Goal: Transaction & Acquisition: Purchase product/service

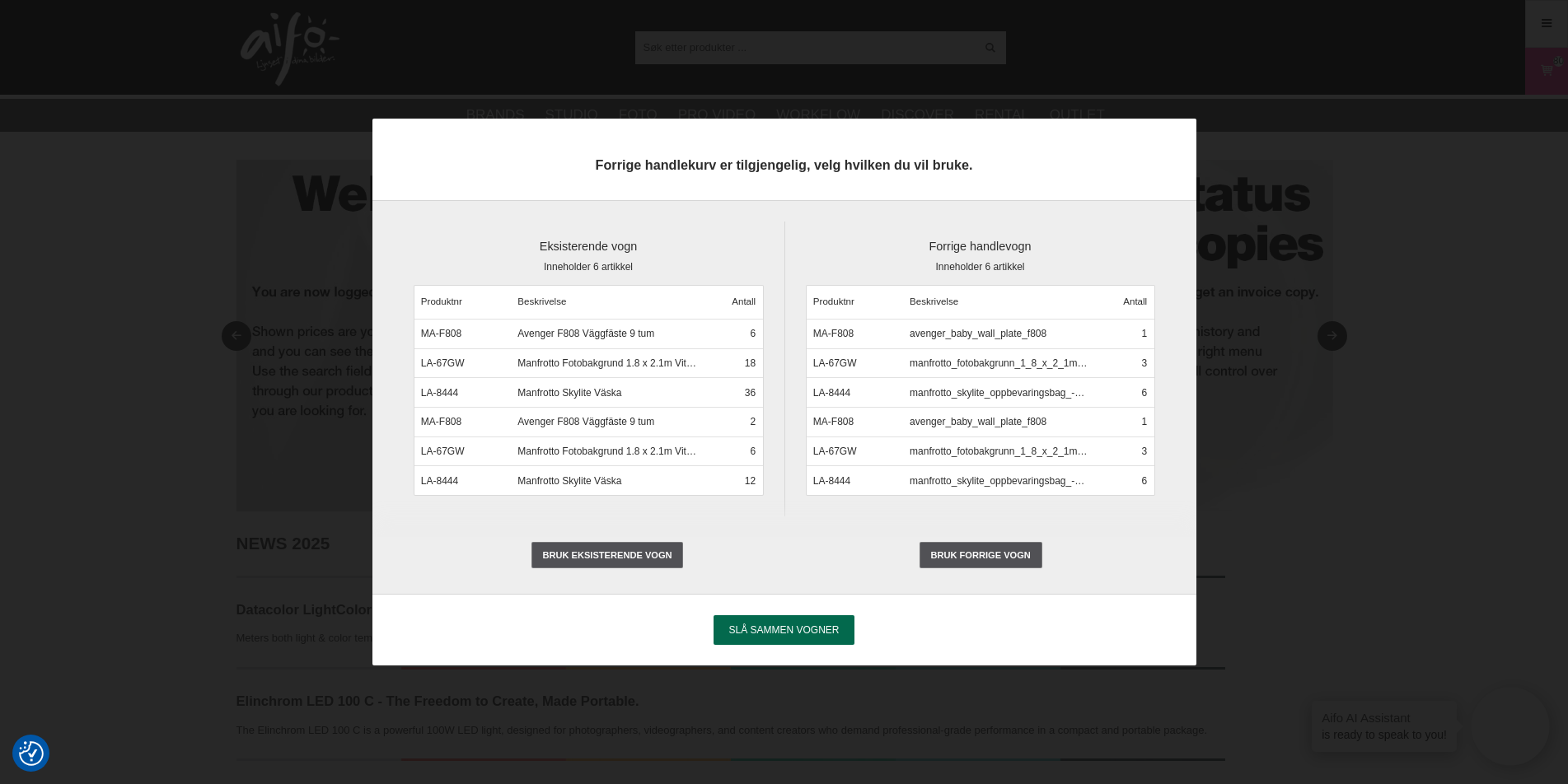
click at [769, 633] on span "Slå sammen vogner" at bounding box center [784, 631] width 111 height 12
click at [0, 0] on input "Slå sammen vogner" at bounding box center [0, 0] width 0 height 0
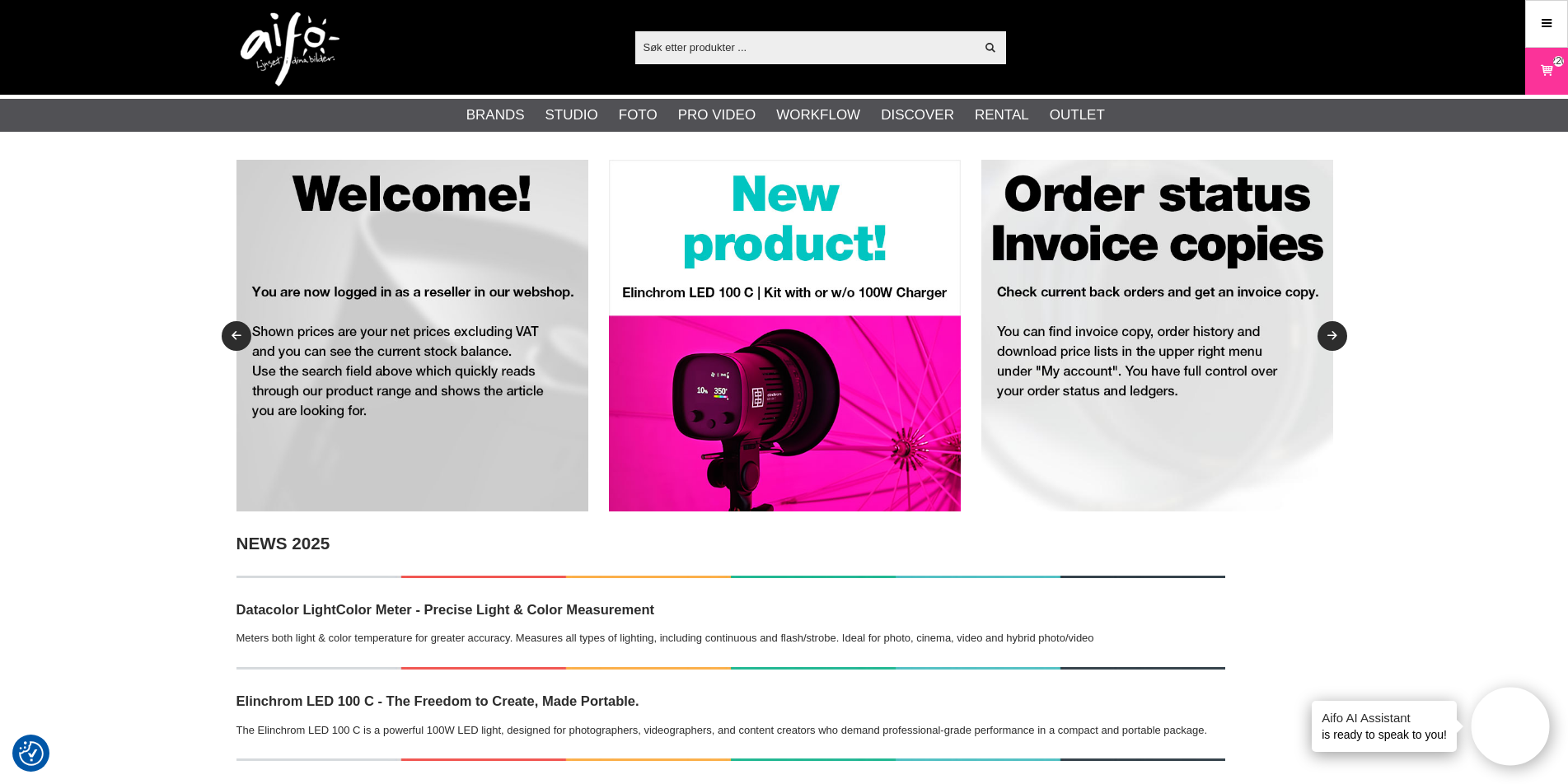
click at [744, 43] on input "text" at bounding box center [805, 47] width 341 height 24
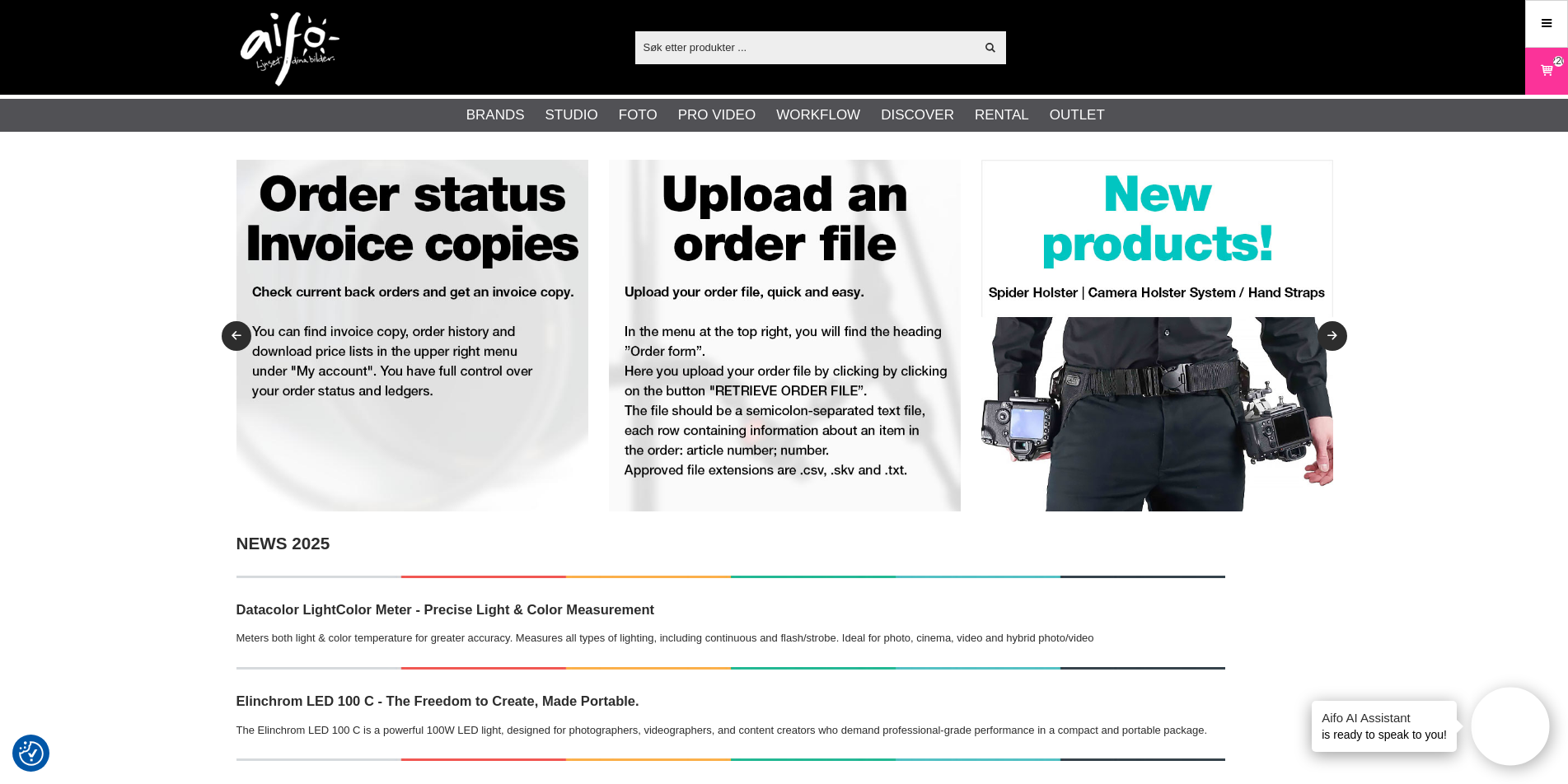
paste input "33.584.00"
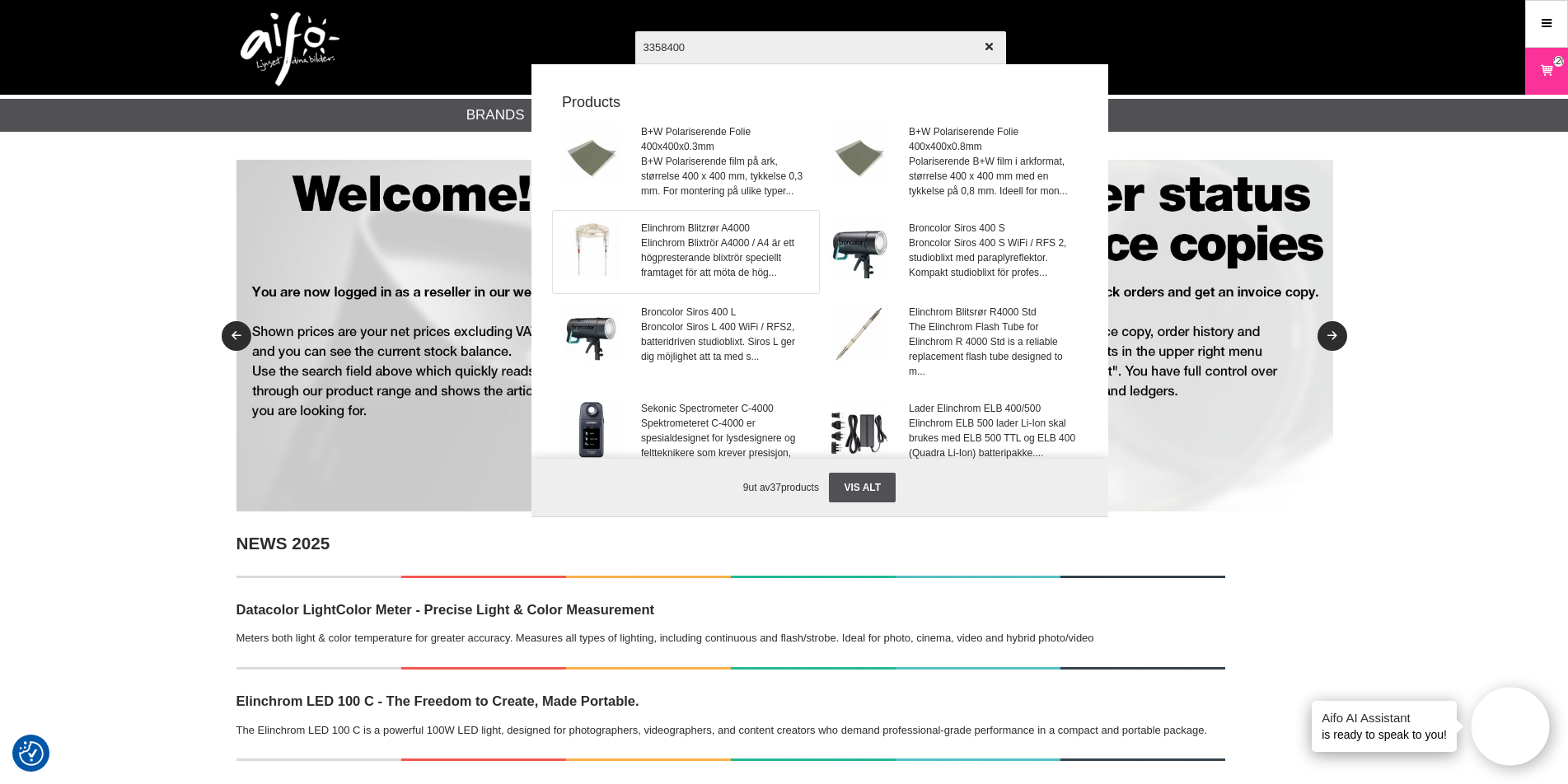
type input "3358400"
